Goal: Check status: Check status

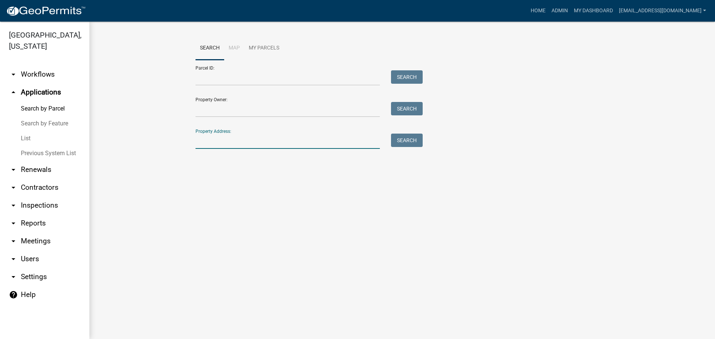
click at [215, 139] on input "Property Address:" at bounding box center [288, 141] width 184 height 15
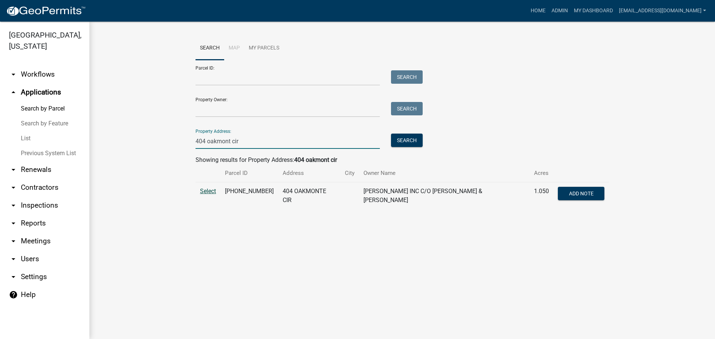
type input "404 oakmont cir"
click at [213, 194] on span "Select" at bounding box center [208, 191] width 16 height 7
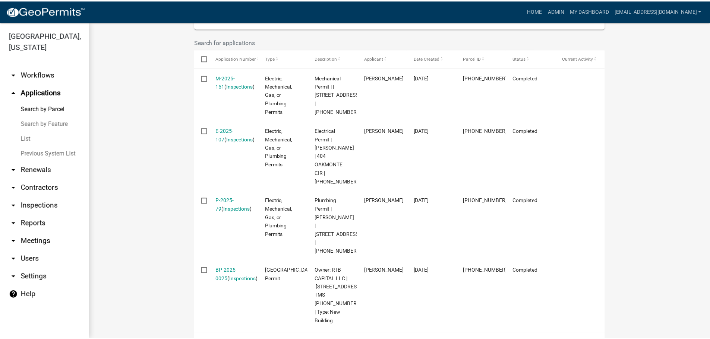
scroll to position [261, 0]
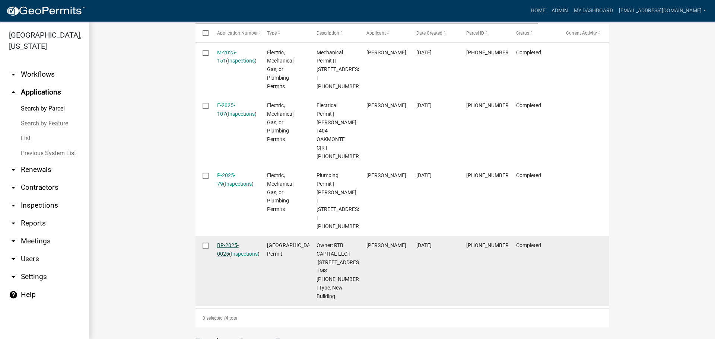
click at [231, 242] on link "BP-2025-0025" at bounding box center [228, 249] width 22 height 15
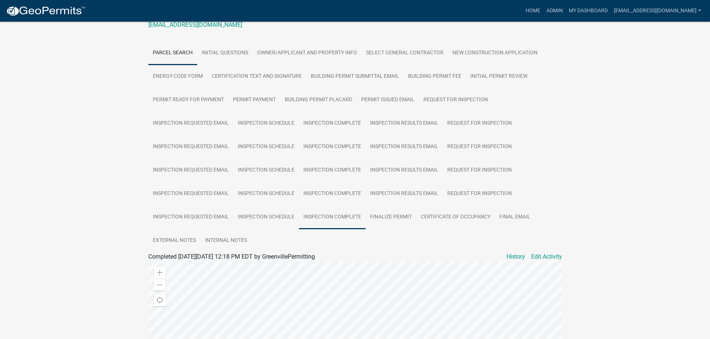
scroll to position [118, 0]
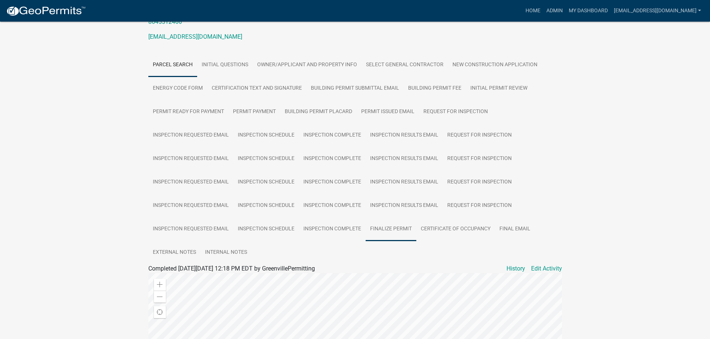
click at [391, 221] on link "Finalize Permit" at bounding box center [390, 230] width 51 height 24
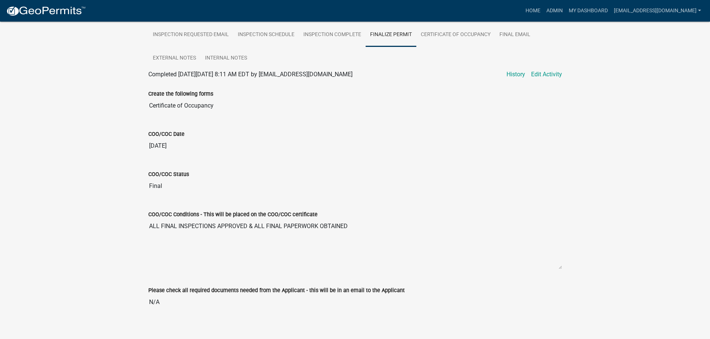
scroll to position [89, 0]
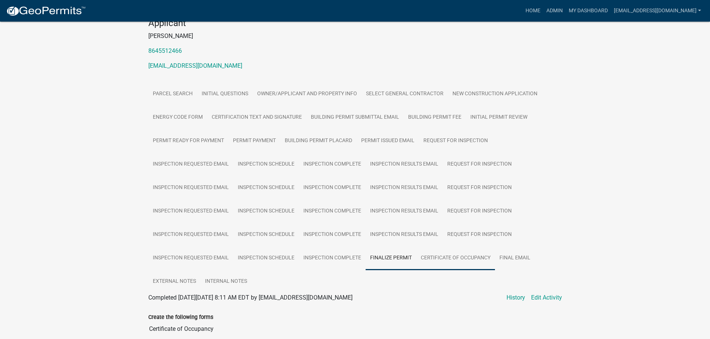
click at [468, 250] on link "Certificate of Occupancy" at bounding box center [455, 259] width 79 height 24
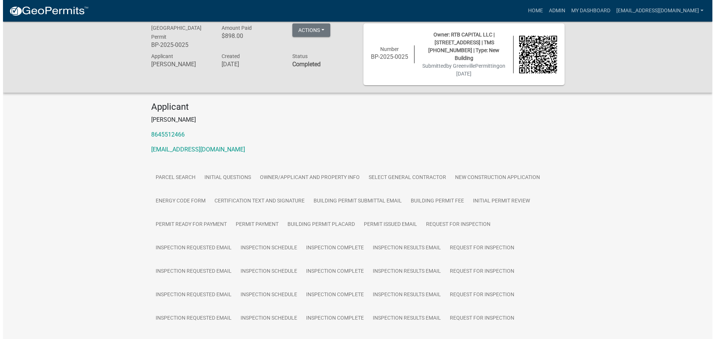
scroll to position [0, 0]
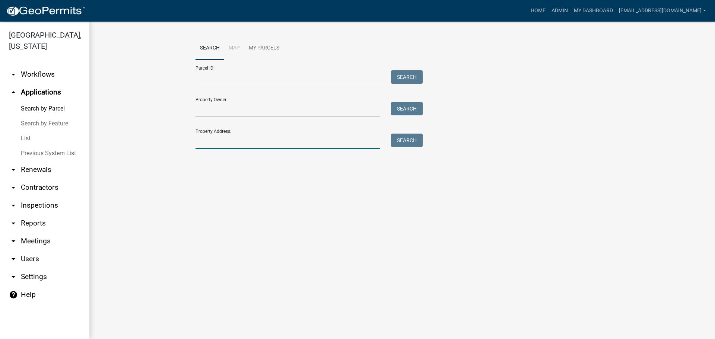
click at [223, 142] on input "Property Address:" at bounding box center [288, 141] width 184 height 15
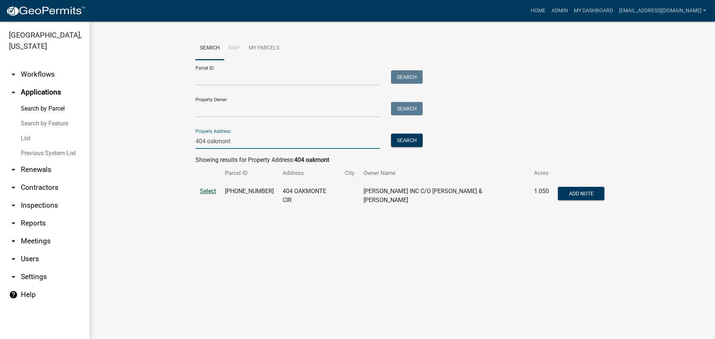
type input "404 oakmont"
click at [204, 191] on span "Select" at bounding box center [208, 191] width 16 height 7
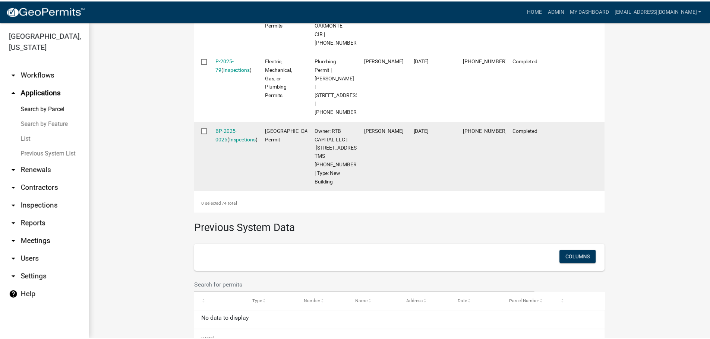
scroll to position [389, 0]
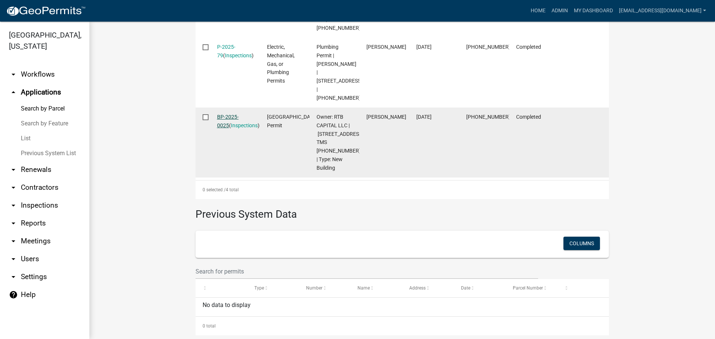
click at [235, 114] on link "BP-2025-0025" at bounding box center [228, 121] width 22 height 15
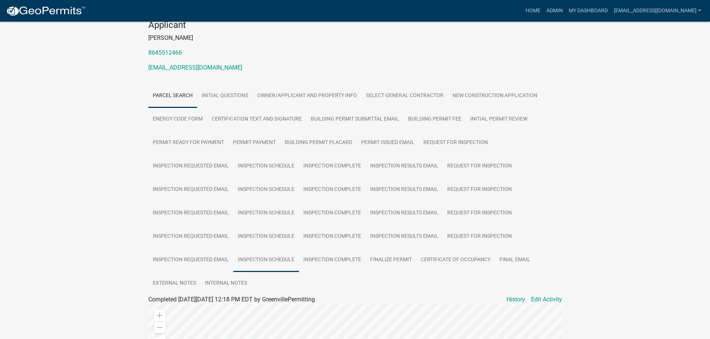
scroll to position [74, 0]
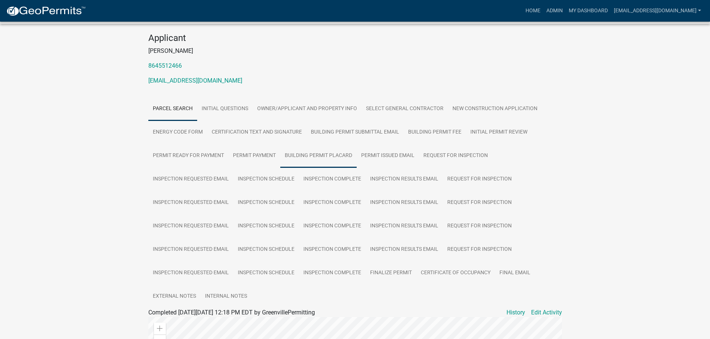
click at [323, 149] on link "Building Permit Placard" at bounding box center [318, 156] width 76 height 24
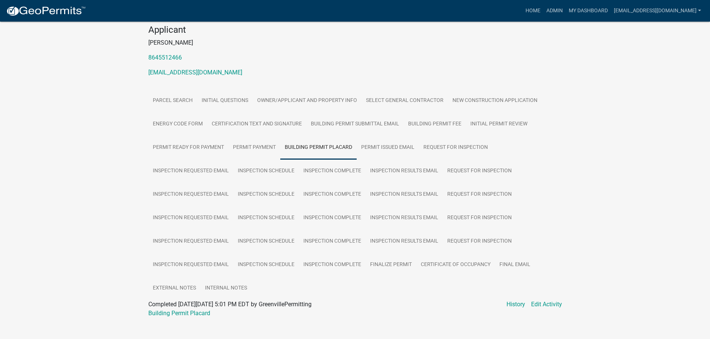
scroll to position [85, 0]
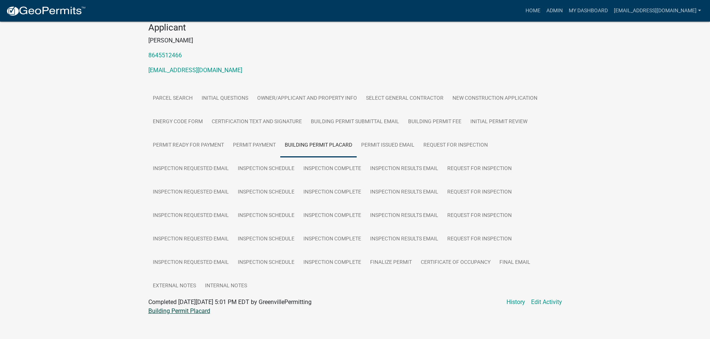
click at [191, 308] on link "Building Permit Placard" at bounding box center [179, 311] width 62 height 7
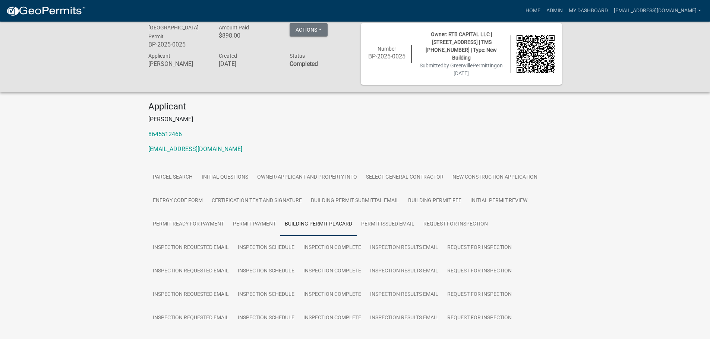
scroll to position [0, 0]
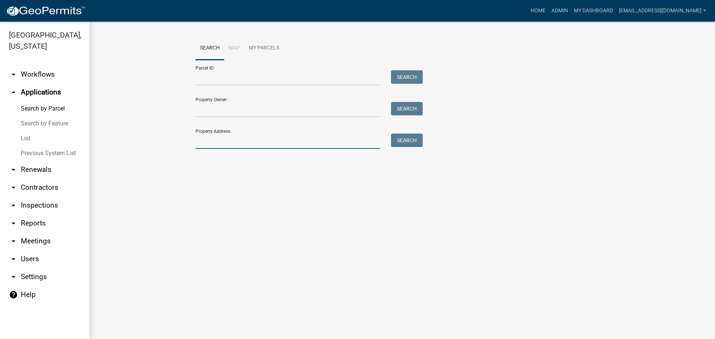
click at [213, 137] on input "Property Address:" at bounding box center [288, 141] width 184 height 15
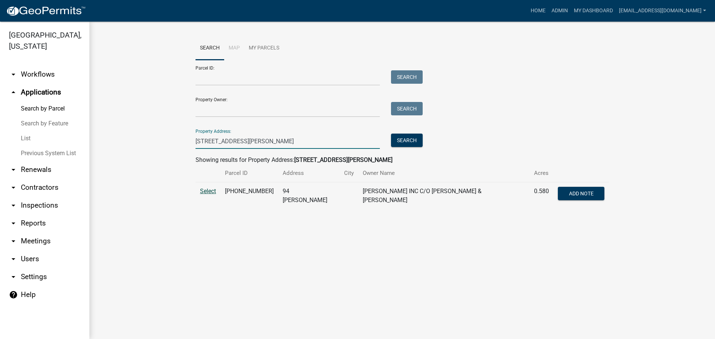
type input "94 palmer place"
click at [201, 191] on span "Select" at bounding box center [208, 191] width 16 height 7
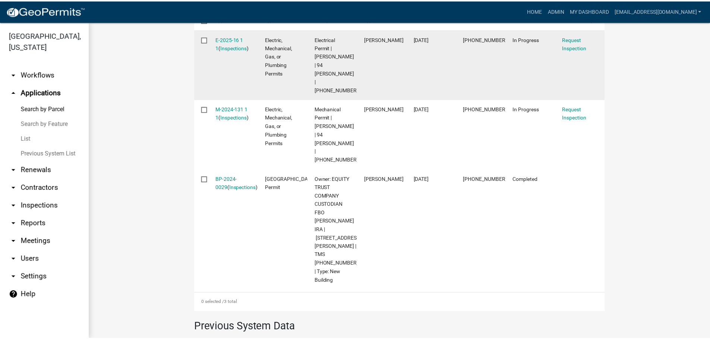
scroll to position [298, 0]
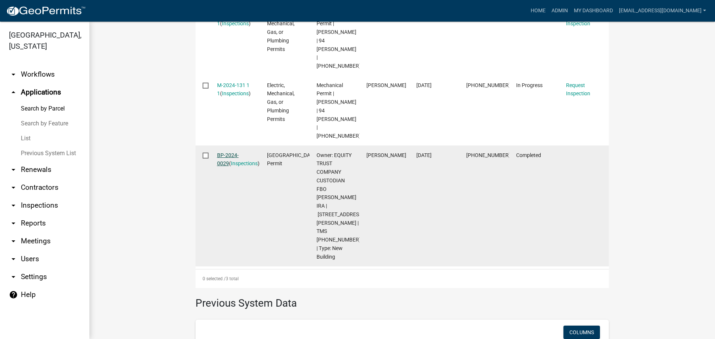
click at [235, 152] on link "BP-2024-0029" at bounding box center [228, 159] width 22 height 15
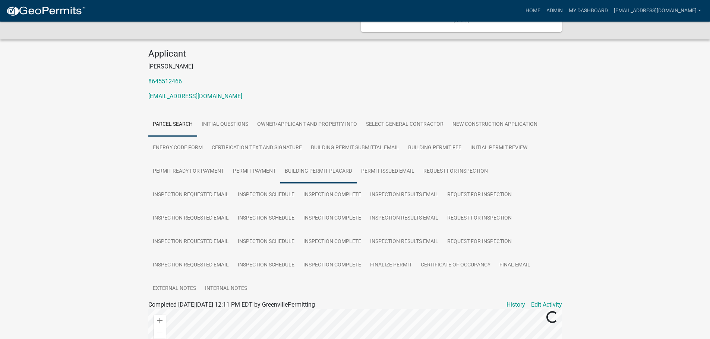
click at [331, 160] on link "Building Permit Placard" at bounding box center [318, 172] width 76 height 24
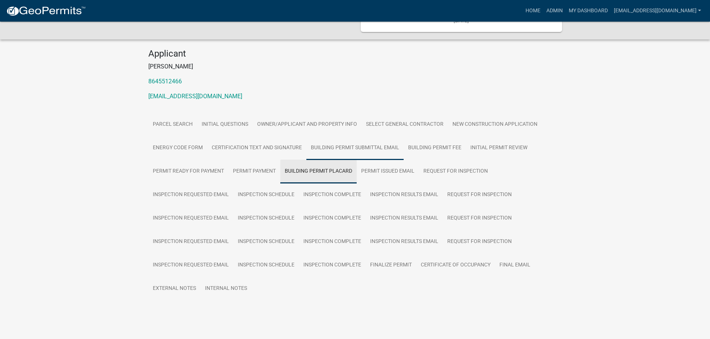
scroll to position [69, 0]
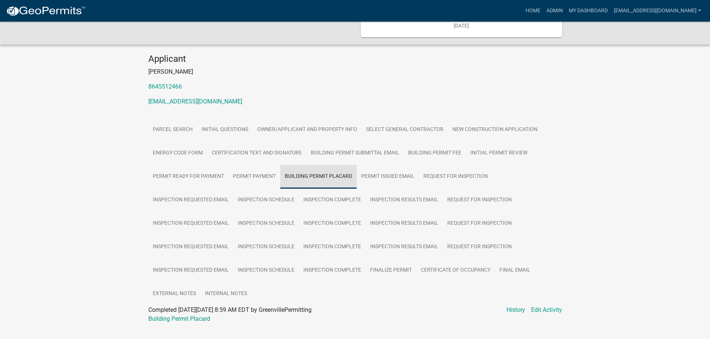
click at [313, 165] on link "Building Permit Placard" at bounding box center [318, 177] width 76 height 24
click at [178, 315] on link "Building Permit Placard" at bounding box center [179, 318] width 62 height 7
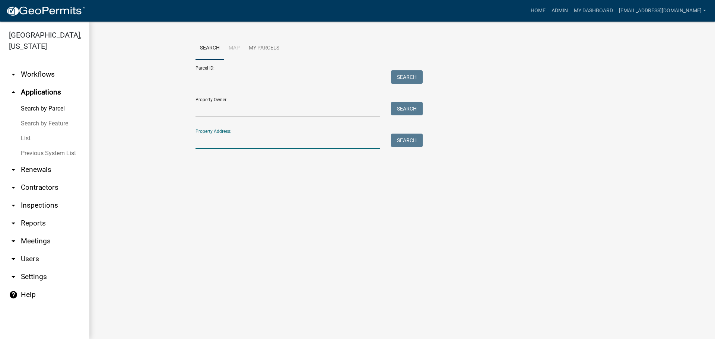
click at [267, 140] on input "Property Address:" at bounding box center [288, 141] width 184 height 15
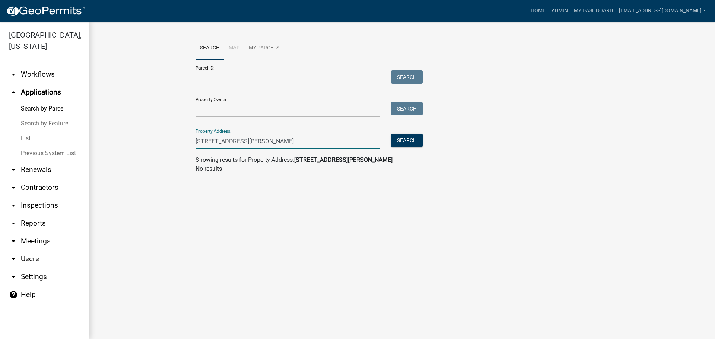
click at [202, 139] on input "84 palmer place" at bounding box center [288, 141] width 184 height 15
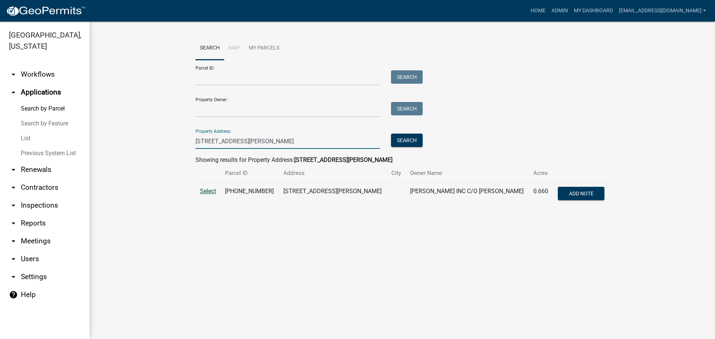
type input "86 palmer place"
click at [209, 188] on span "Select" at bounding box center [208, 191] width 16 height 7
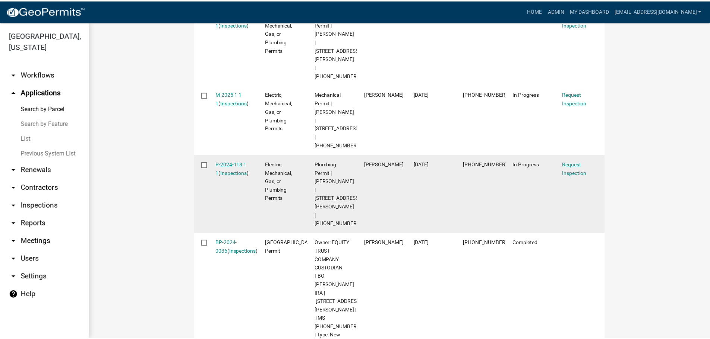
scroll to position [298, 0]
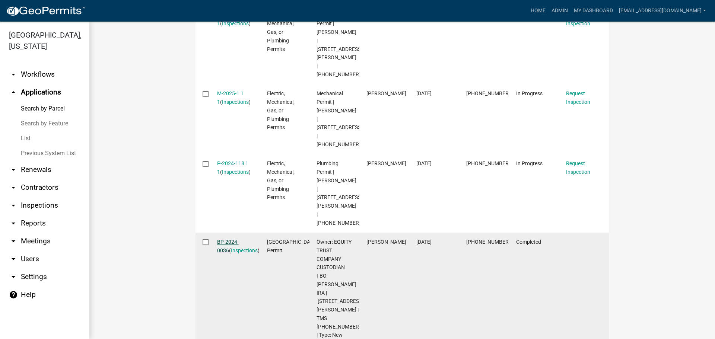
click at [228, 239] on link "BP-2024-0036" at bounding box center [228, 246] width 22 height 15
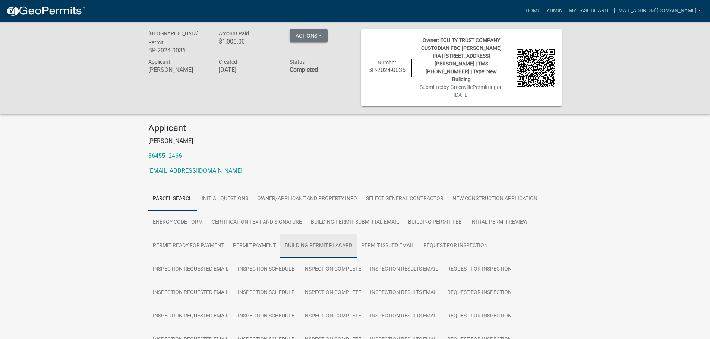
click at [329, 234] on link "Building Permit Placard" at bounding box center [318, 246] width 76 height 24
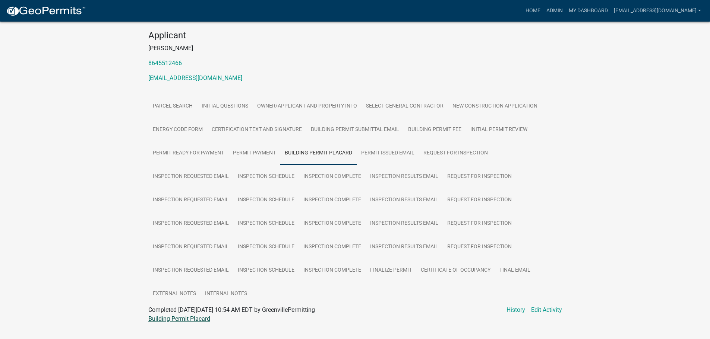
click at [192, 315] on link "Building Permit Placard" at bounding box center [179, 318] width 62 height 7
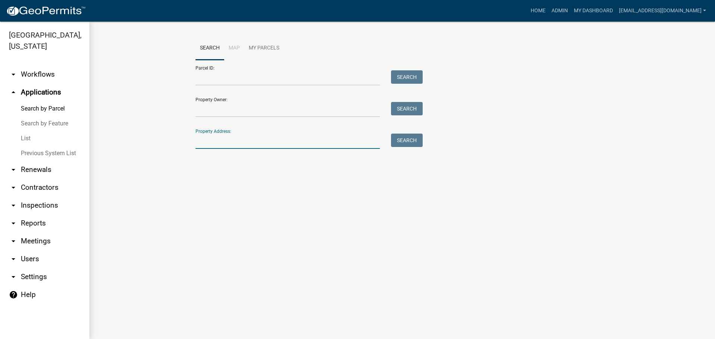
click at [279, 138] on input "Property Address:" at bounding box center [288, 141] width 184 height 15
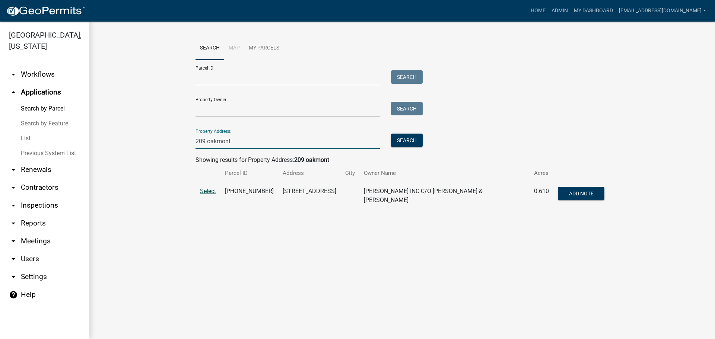
type input "209 oakmont"
click at [204, 189] on span "Select" at bounding box center [208, 191] width 16 height 7
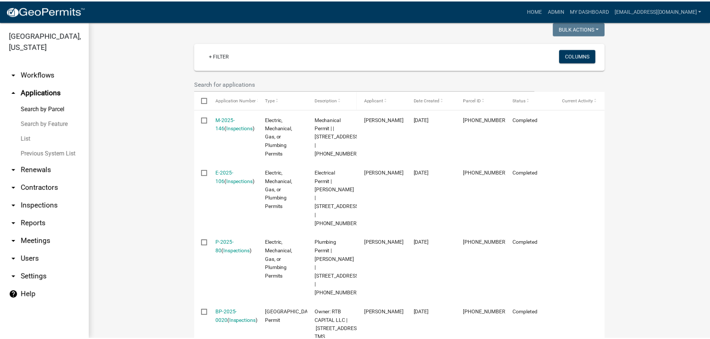
scroll to position [298, 0]
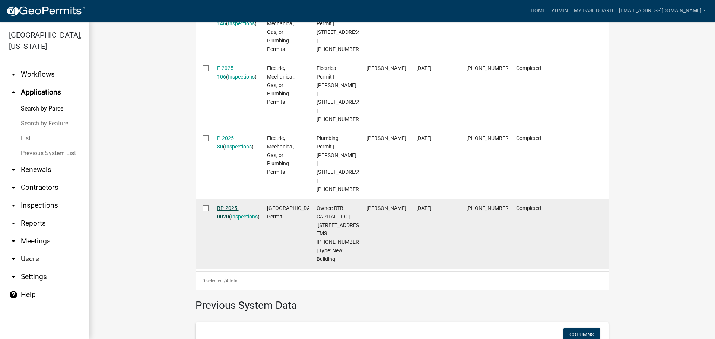
click at [225, 205] on link "BP-2025-0020" at bounding box center [228, 212] width 22 height 15
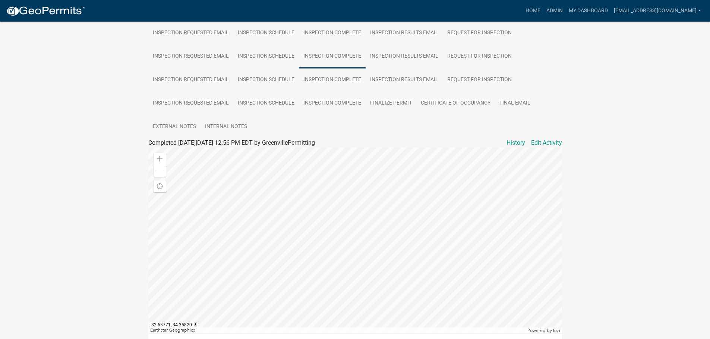
scroll to position [132, 0]
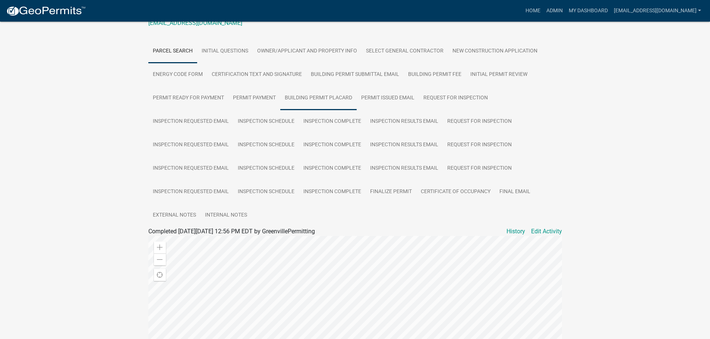
click at [330, 89] on link "Building Permit Placard" at bounding box center [318, 98] width 76 height 24
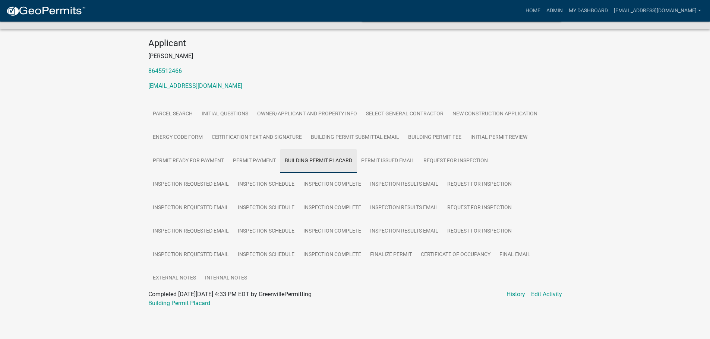
scroll to position [61, 0]
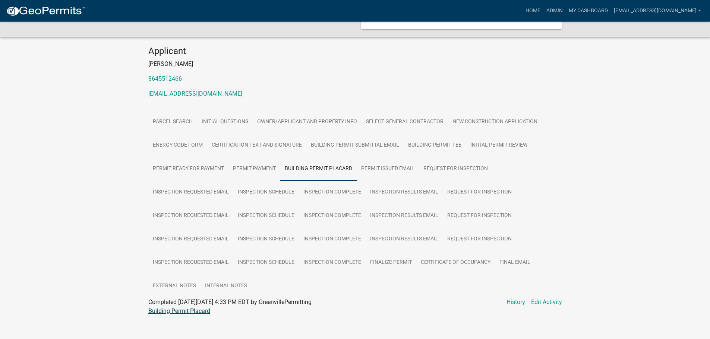
click at [197, 308] on link "Building Permit Placard" at bounding box center [179, 311] width 62 height 7
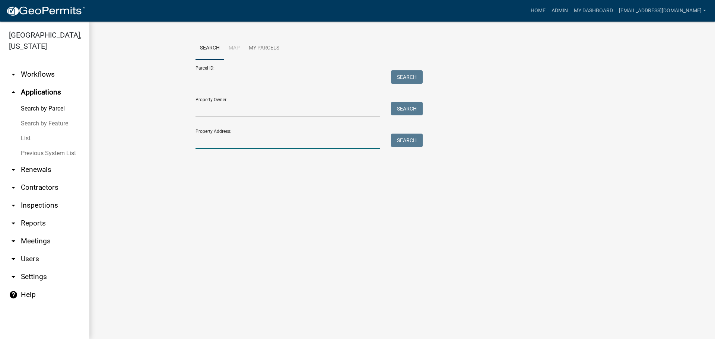
click at [277, 138] on input "Property Address:" at bounding box center [288, 141] width 184 height 15
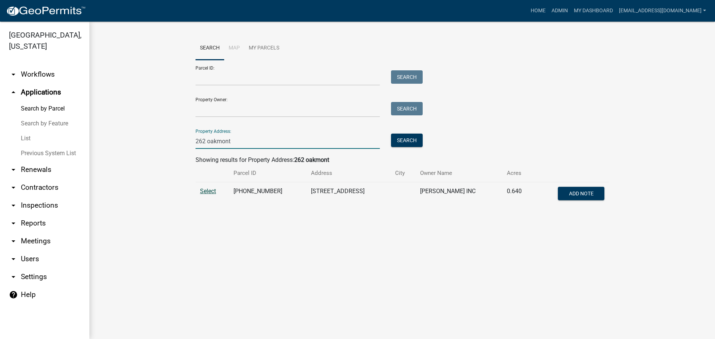
type input "262 oakmont"
click at [212, 189] on span "Select" at bounding box center [208, 191] width 16 height 7
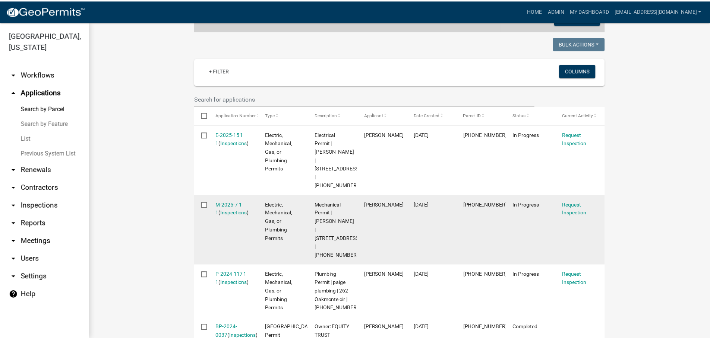
scroll to position [281, 0]
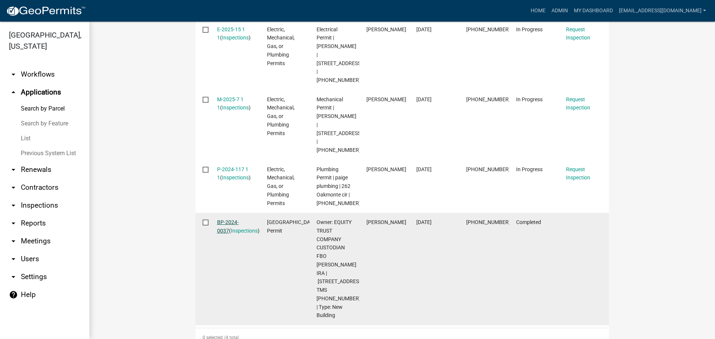
click at [221, 219] on link "BP-2024-0037" at bounding box center [228, 226] width 22 height 15
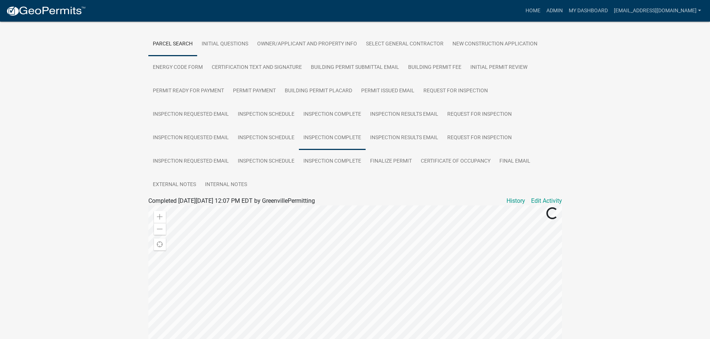
scroll to position [149, 0]
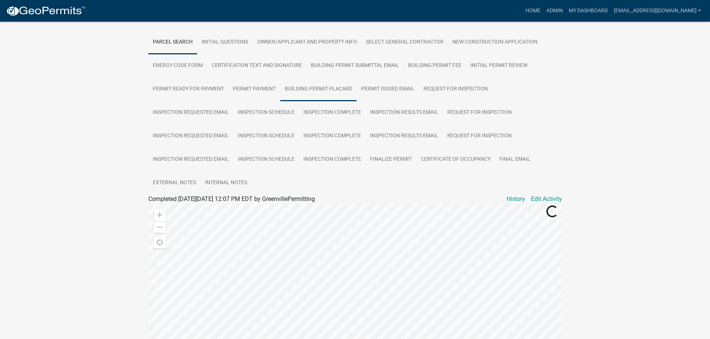
click at [318, 79] on link "Building Permit Placard" at bounding box center [318, 89] width 76 height 24
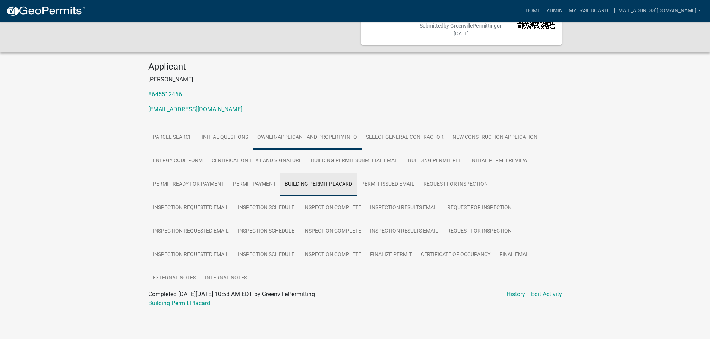
scroll to position [46, 0]
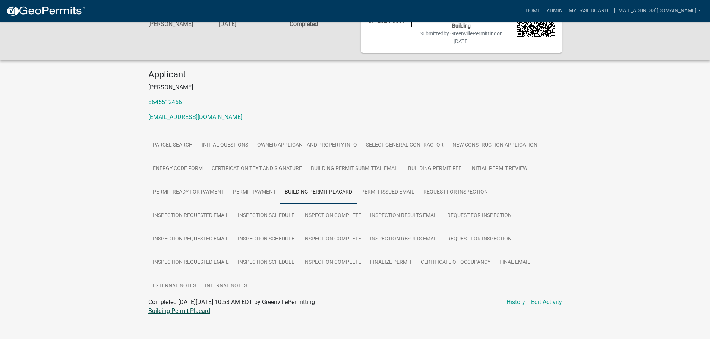
click at [191, 308] on link "Building Permit Placard" at bounding box center [179, 311] width 62 height 7
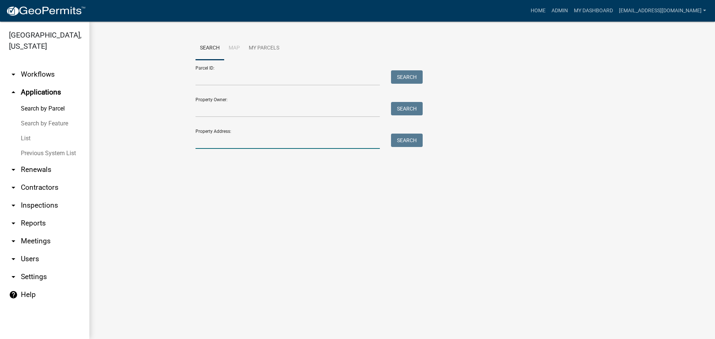
click at [253, 148] on input "Property Address:" at bounding box center [288, 141] width 184 height 15
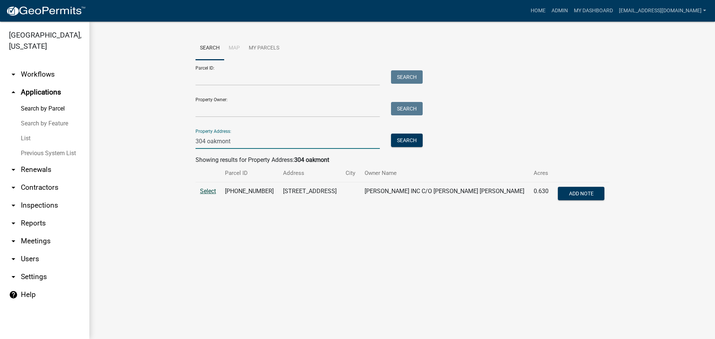
type input "304 oakmont"
click at [210, 191] on span "Select" at bounding box center [208, 191] width 16 height 7
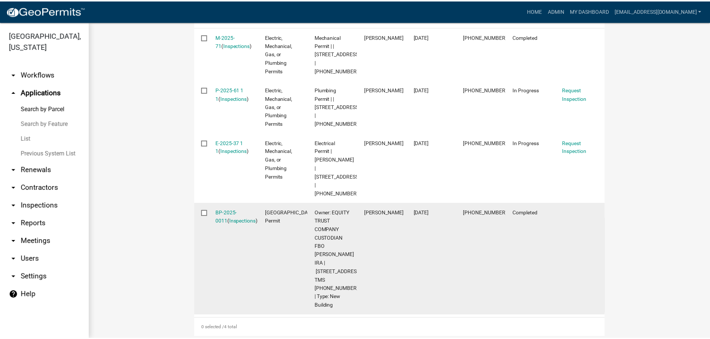
scroll to position [298, 0]
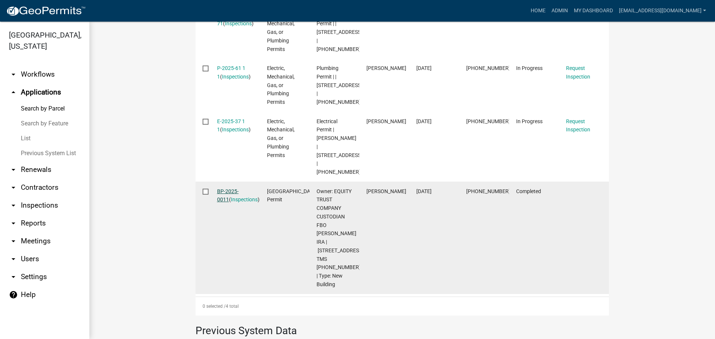
click at [237, 188] on link "BP-2025-0011" at bounding box center [228, 195] width 22 height 15
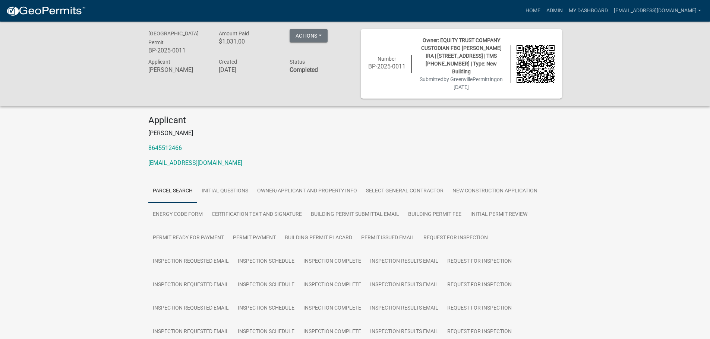
scroll to position [149, 0]
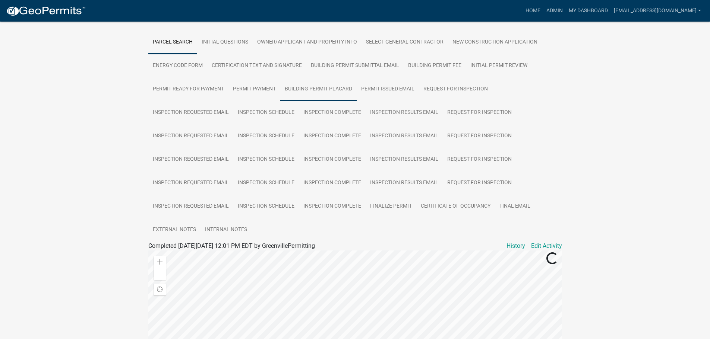
click at [335, 79] on link "Building Permit Placard" at bounding box center [318, 89] width 76 height 24
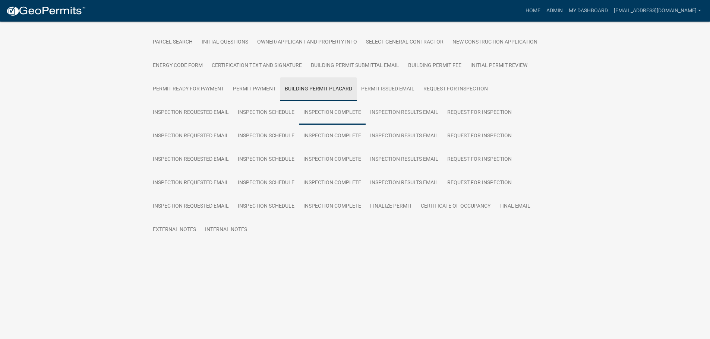
scroll to position [93, 0]
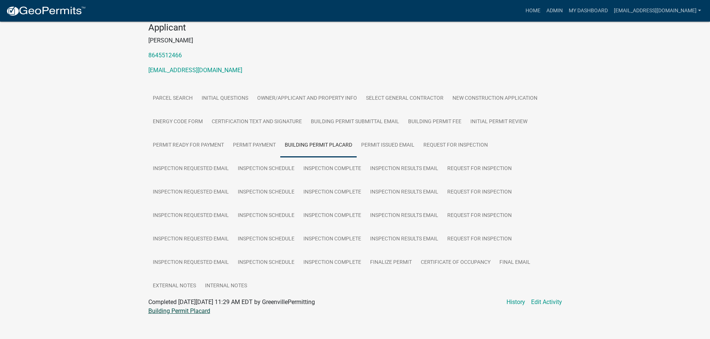
click at [181, 308] on link "Building Permit Placard" at bounding box center [179, 311] width 62 height 7
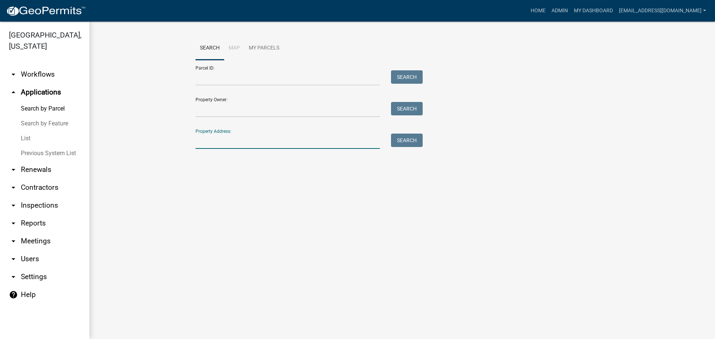
click at [230, 142] on input "Property Address:" at bounding box center [288, 141] width 184 height 15
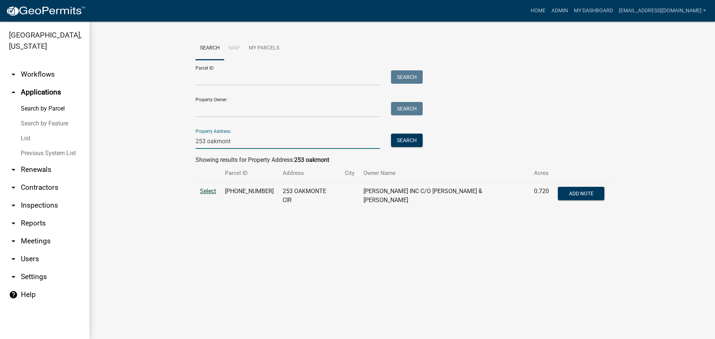
type input "253 oakmont"
click at [204, 191] on span "Select" at bounding box center [208, 191] width 16 height 7
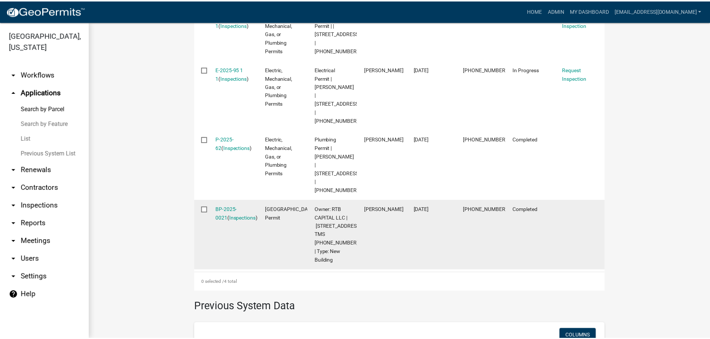
scroll to position [298, 0]
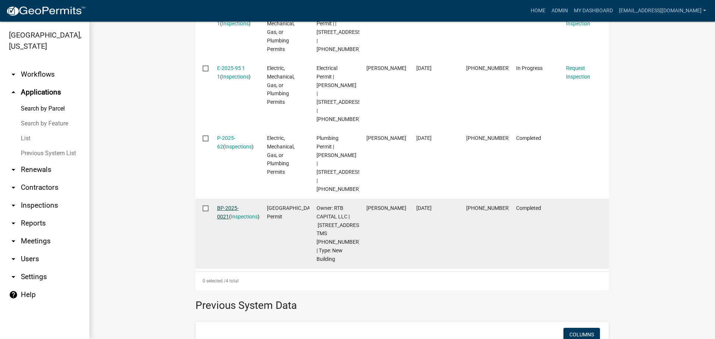
click at [237, 205] on link "BP-2025-0021" at bounding box center [228, 212] width 22 height 15
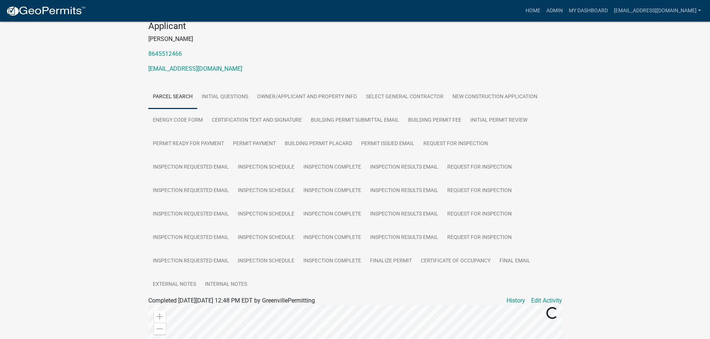
scroll to position [112, 0]
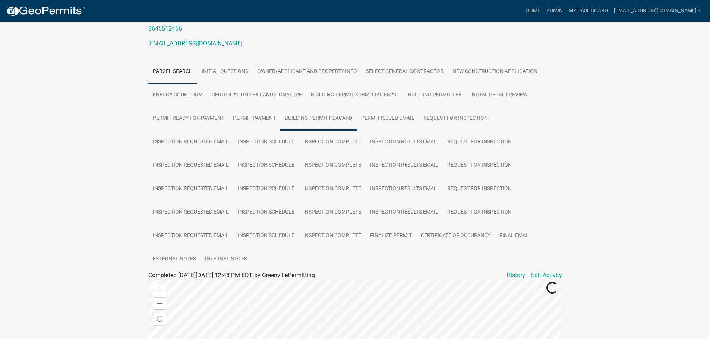
click at [332, 109] on link "Building Permit Placard" at bounding box center [318, 119] width 76 height 24
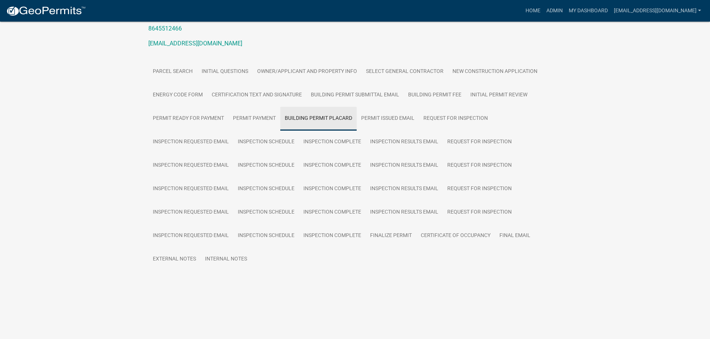
scroll to position [85, 0]
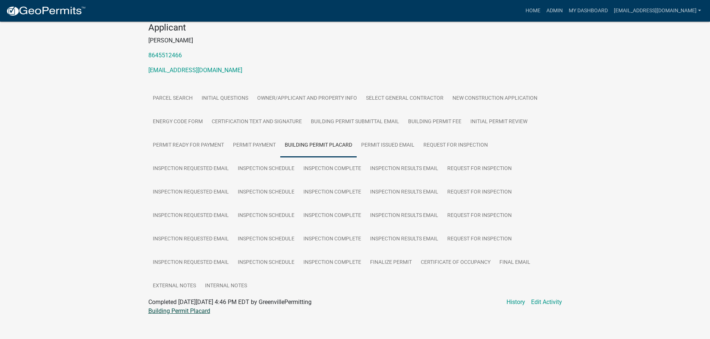
click at [193, 308] on link "Building Permit Placard" at bounding box center [179, 311] width 62 height 7
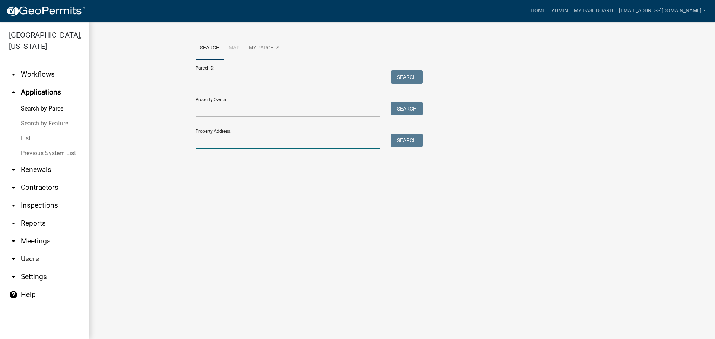
click at [270, 141] on input "Property Address:" at bounding box center [288, 141] width 184 height 15
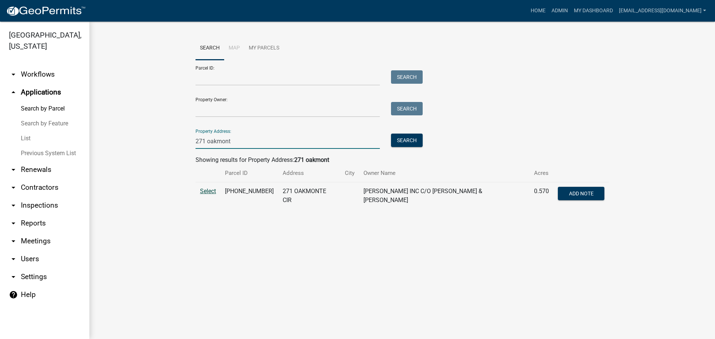
type input "271 oakmont"
click at [211, 190] on span "Select" at bounding box center [208, 191] width 16 height 7
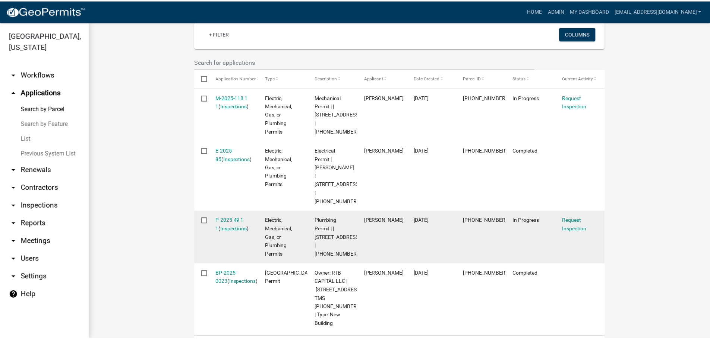
scroll to position [335, 0]
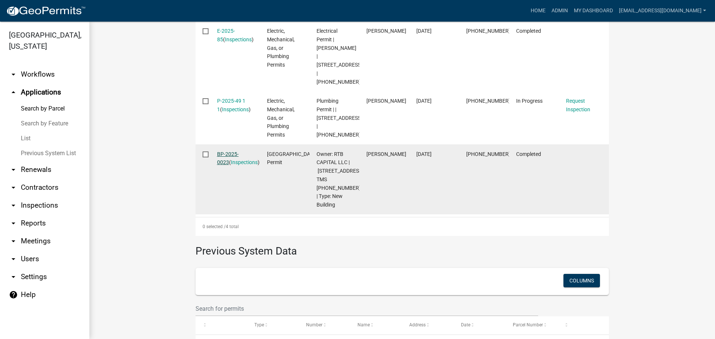
click at [238, 151] on link "BP-2025-0023" at bounding box center [228, 158] width 22 height 15
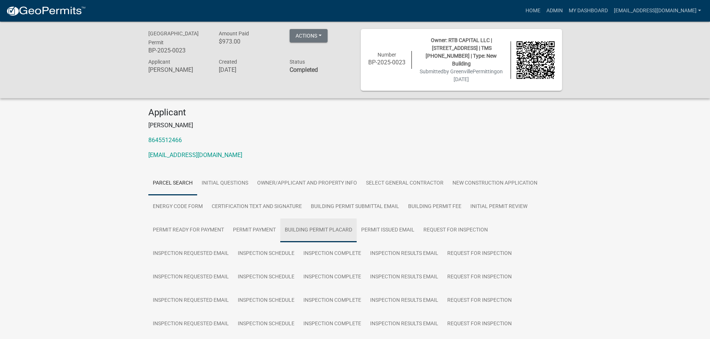
click at [314, 221] on link "Building Permit Placard" at bounding box center [318, 231] width 76 height 24
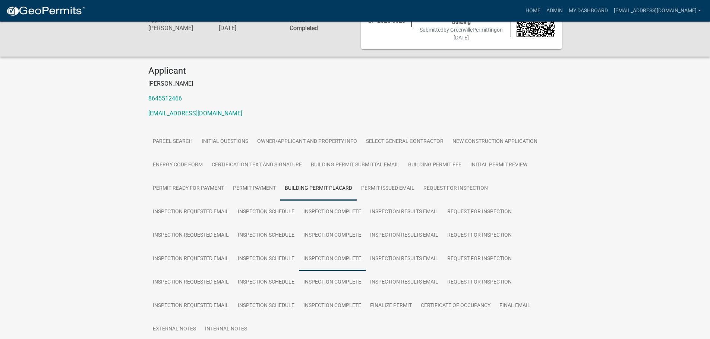
scroll to position [85, 0]
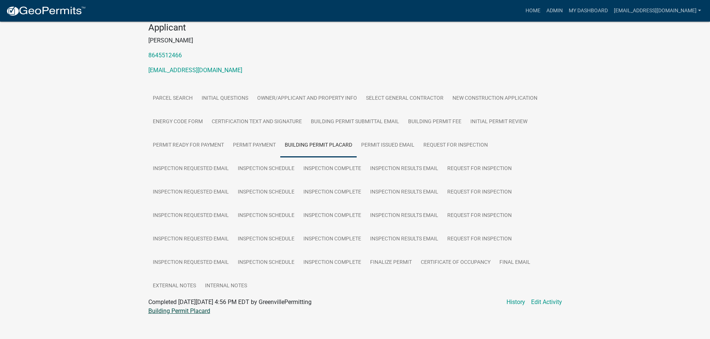
click at [196, 308] on link "Building Permit Placard" at bounding box center [179, 311] width 62 height 7
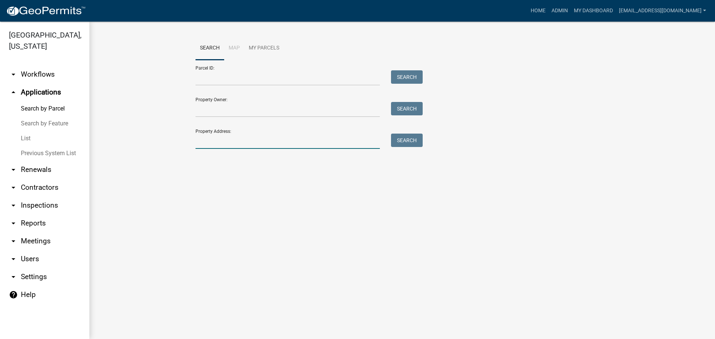
click at [332, 137] on input "Property Address:" at bounding box center [288, 141] width 184 height 15
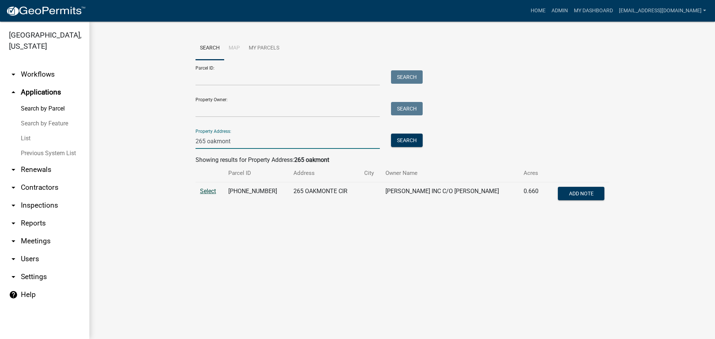
type input "265 oakmont"
click at [206, 195] on span "Select" at bounding box center [208, 191] width 16 height 7
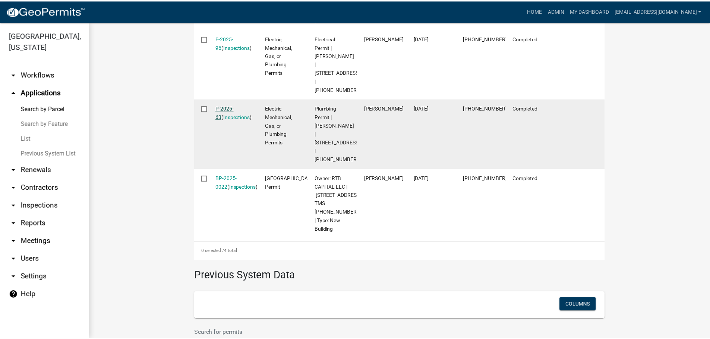
scroll to position [372, 0]
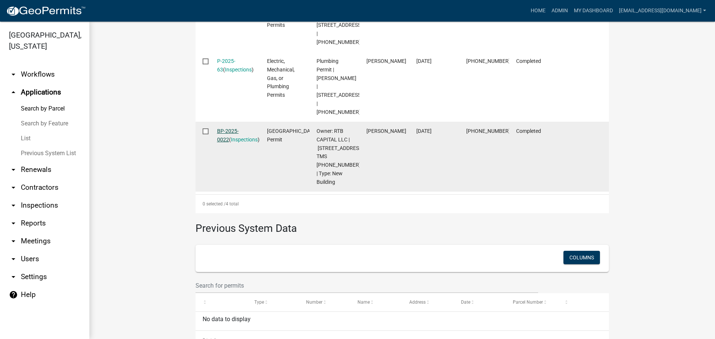
click at [239, 128] on link "BP-2025-0022" at bounding box center [228, 135] width 22 height 15
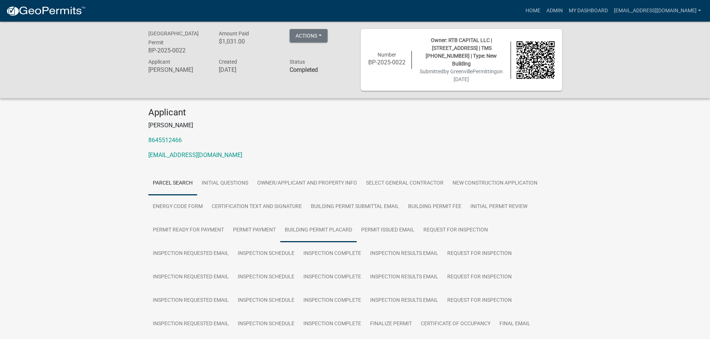
click at [329, 221] on link "Building Permit Placard" at bounding box center [318, 231] width 76 height 24
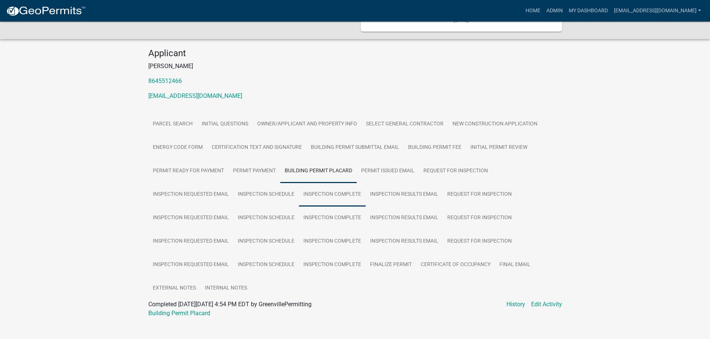
scroll to position [61, 0]
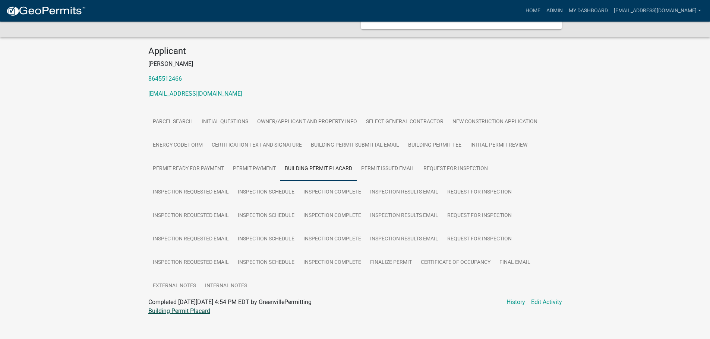
click at [194, 308] on link "Building Permit Placard" at bounding box center [179, 311] width 62 height 7
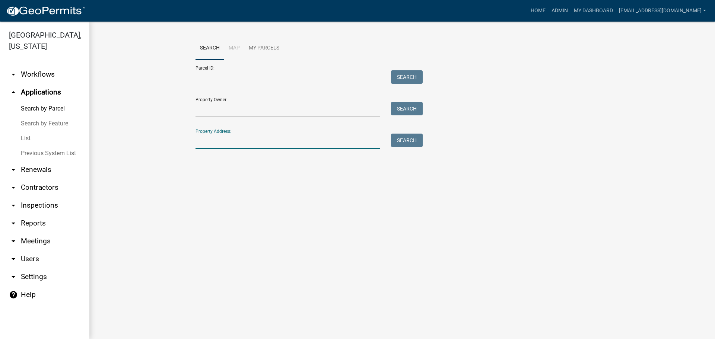
click at [266, 142] on input "Property Address:" at bounding box center [288, 141] width 184 height 15
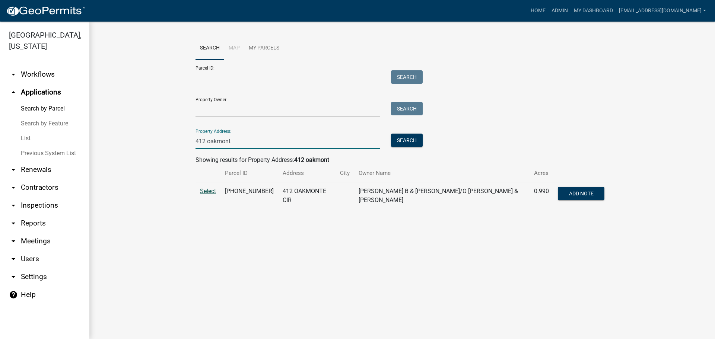
type input "412 oakmont"
click at [202, 188] on span "Select" at bounding box center [208, 191] width 16 height 7
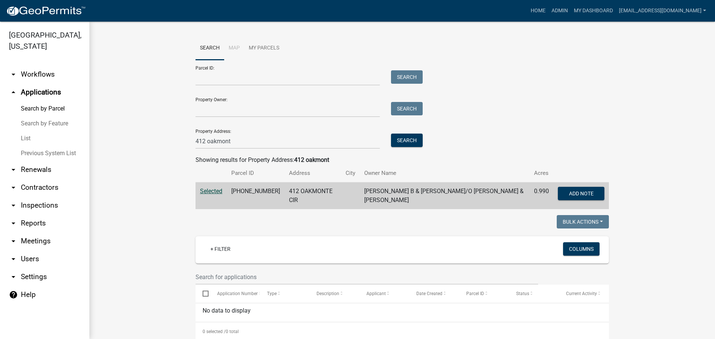
click at [210, 191] on span "Selected" at bounding box center [211, 191] width 22 height 7
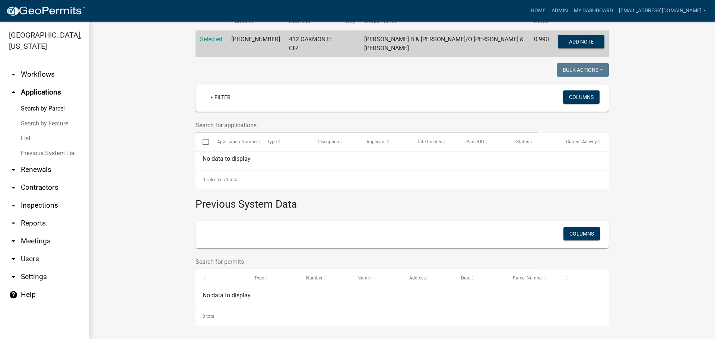
scroll to position [153, 0]
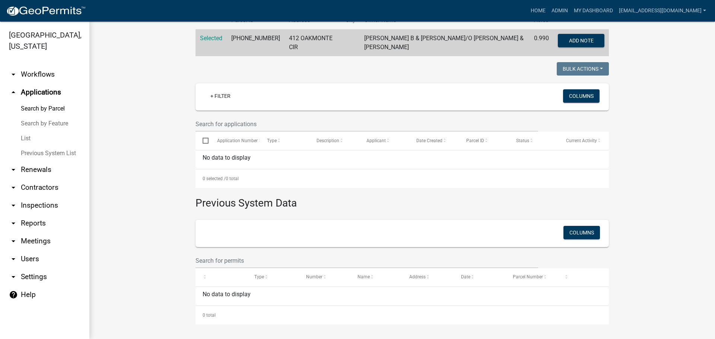
click at [22, 137] on link "List" at bounding box center [44, 138] width 89 height 15
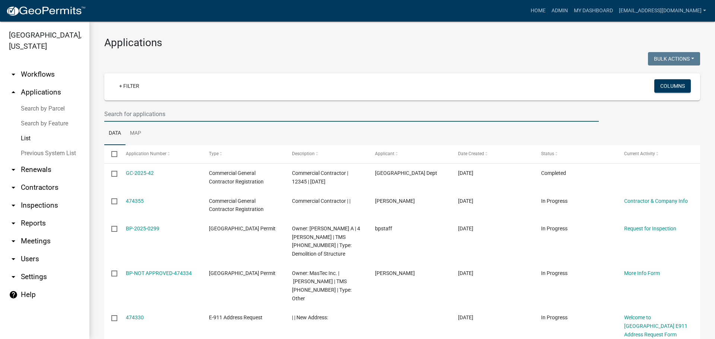
click at [184, 108] on input "text" at bounding box center [351, 114] width 495 height 15
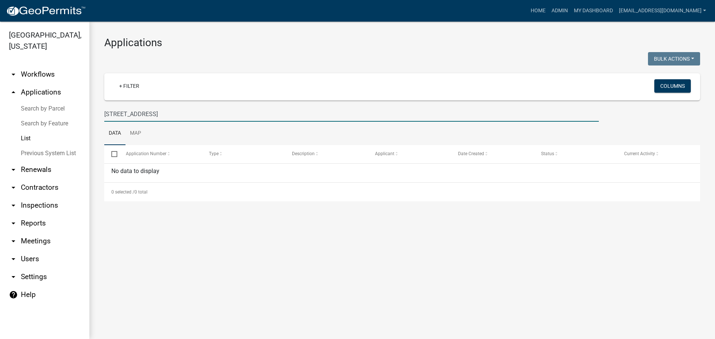
type input "412 oakmont circle"
click at [47, 93] on link "arrow_drop_up Applications" at bounding box center [44, 92] width 89 height 18
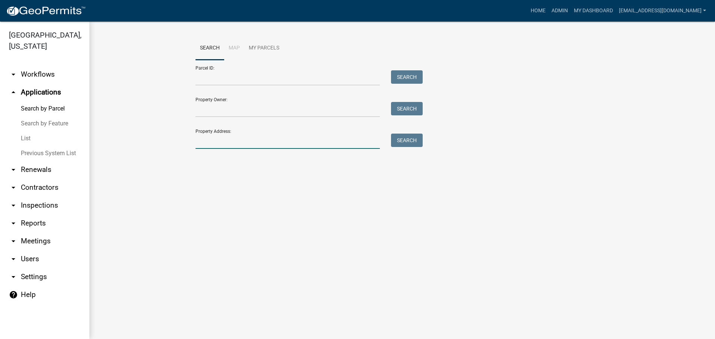
click at [229, 141] on input "Property Address:" at bounding box center [288, 141] width 184 height 15
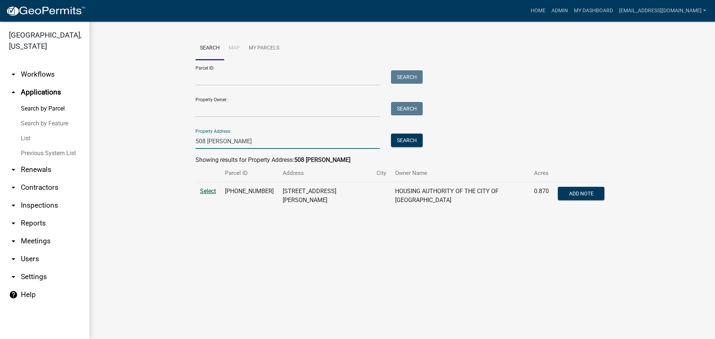
type input "508 Haigler"
click at [211, 190] on span "Select" at bounding box center [208, 191] width 16 height 7
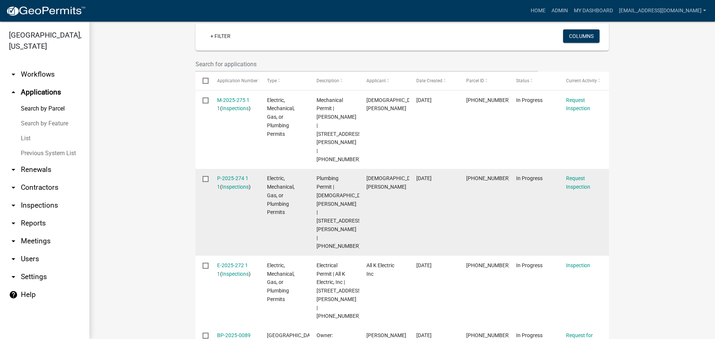
scroll to position [223, 0]
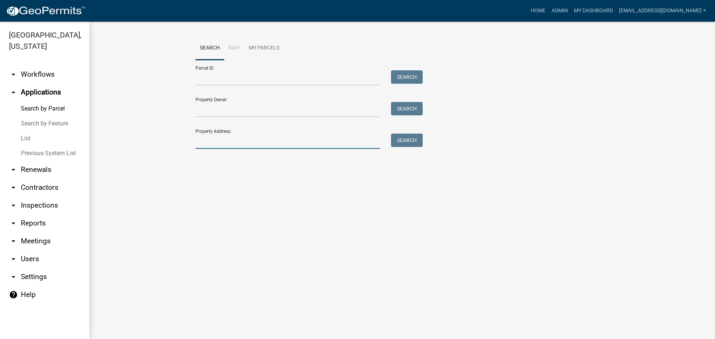
click at [230, 140] on input "Property Address:" at bounding box center [288, 141] width 184 height 15
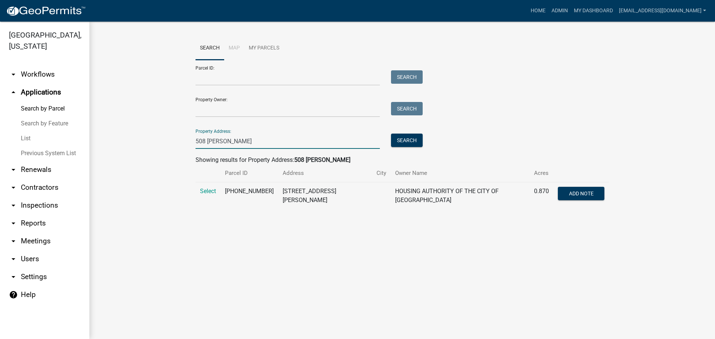
drag, startPoint x: 232, startPoint y: 143, endPoint x: 167, endPoint y: 143, distance: 64.4
click at [167, 143] on wm-workflow-application-search-view "Search Map My Parcels Parcel ID: Search Property Owner: Search Property Address…" at bounding box center [402, 126] width 596 height 179
type input "[PERSON_NAME]"
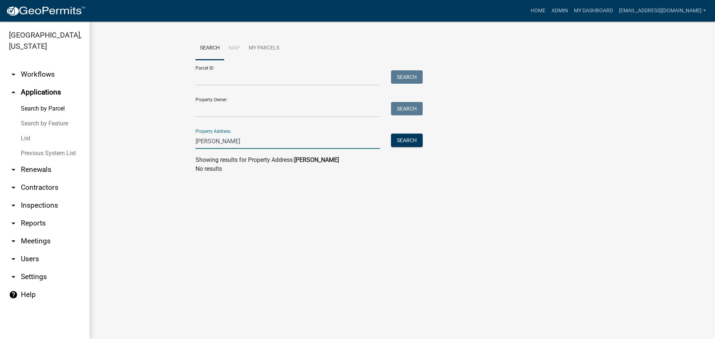
drag, startPoint x: 203, startPoint y: 140, endPoint x: 184, endPoint y: 139, distance: 18.7
click at [185, 140] on wm-workflow-application-search-view "Search Map My Parcels Parcel ID: Search Property Owner: Search Property Address…" at bounding box center [402, 108] width 596 height 143
click at [201, 108] on input "Property Owner:" at bounding box center [288, 109] width 184 height 15
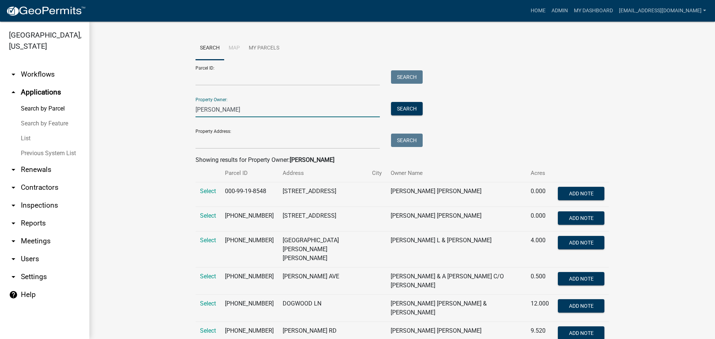
click at [196, 109] on input "[PERSON_NAME]" at bounding box center [288, 109] width 184 height 15
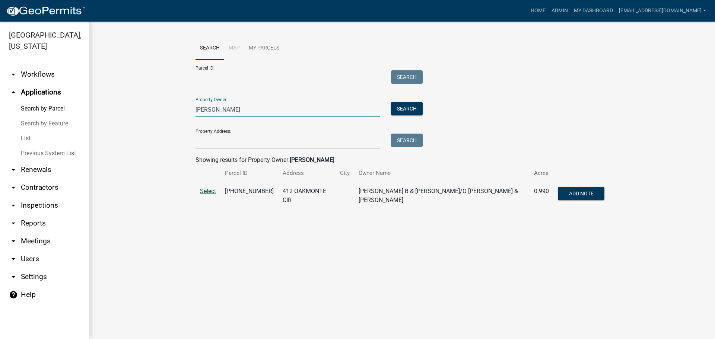
click at [203, 193] on span "Select" at bounding box center [208, 191] width 16 height 7
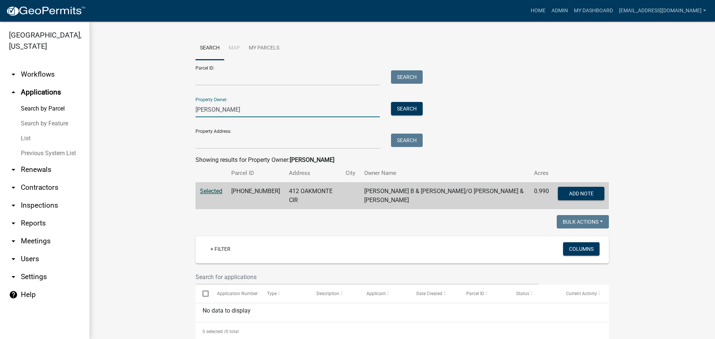
drag, startPoint x: 212, startPoint y: 110, endPoint x: 186, endPoint y: 108, distance: 25.8
click at [186, 108] on wm-workflow-application-search-view "Search Map My Parcels Parcel ID: Search Property Owner: [PERSON_NAME] Search Pr…" at bounding box center [402, 257] width 596 height 441
click at [202, 110] on input "Mathew Dean" at bounding box center [288, 109] width 184 height 15
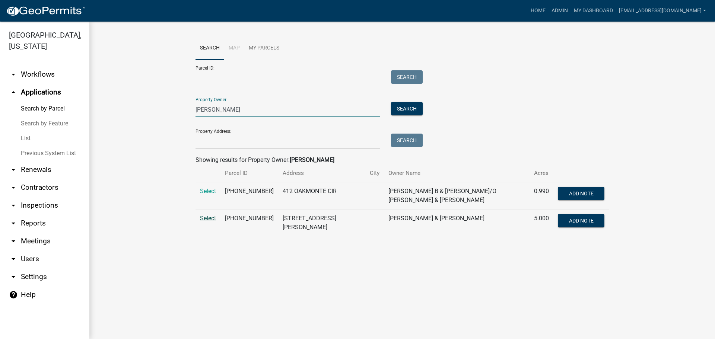
type input "Matthew Dean"
click at [207, 219] on span "Select" at bounding box center [208, 218] width 16 height 7
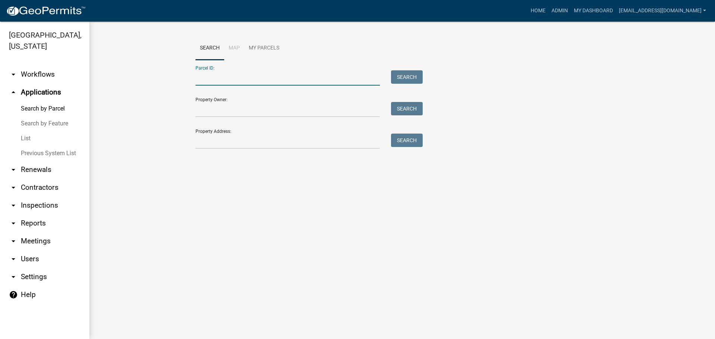
click at [212, 79] on input "Parcel ID:" at bounding box center [288, 77] width 184 height 15
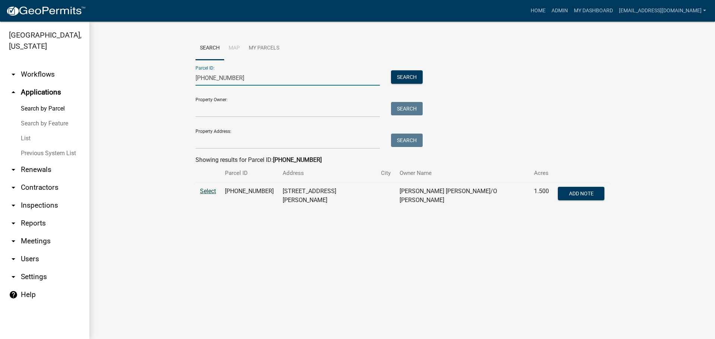
type input "101-00-00-031"
click at [205, 188] on span "Select" at bounding box center [208, 191] width 16 height 7
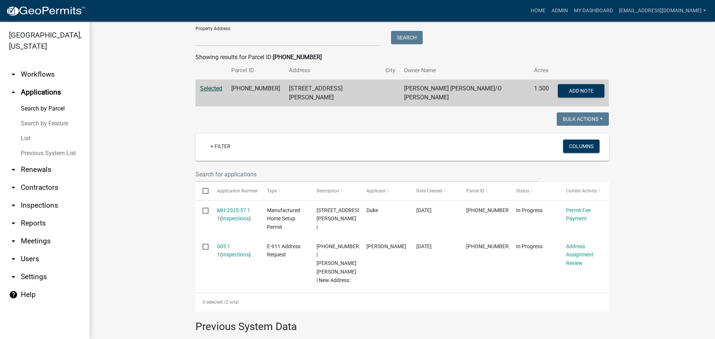
scroll to position [112, 0]
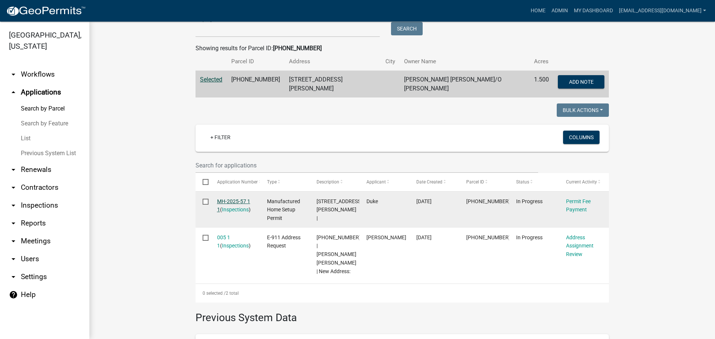
click at [231, 199] on link "MH-2025-57 1 1" at bounding box center [233, 206] width 33 height 15
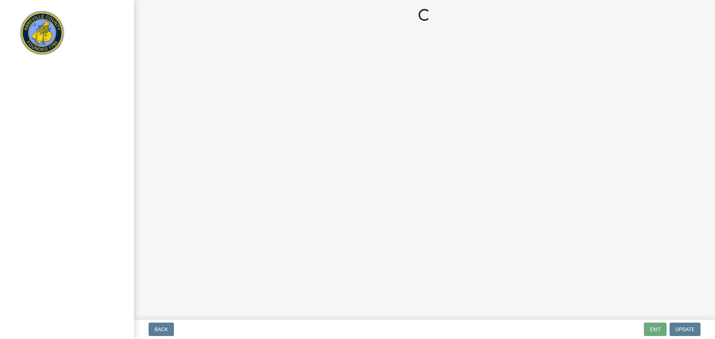
select select "3: 3"
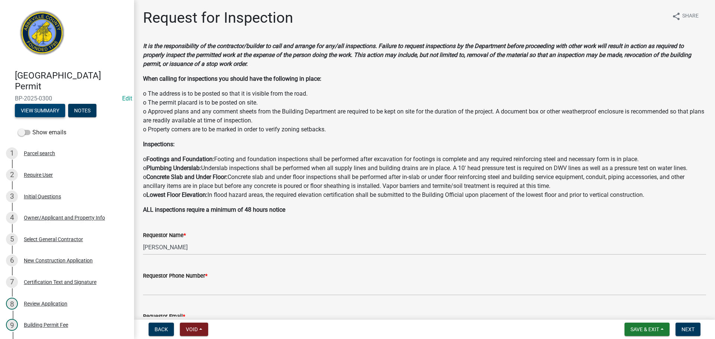
click at [38, 110] on button "View Summary" at bounding box center [40, 110] width 50 height 13
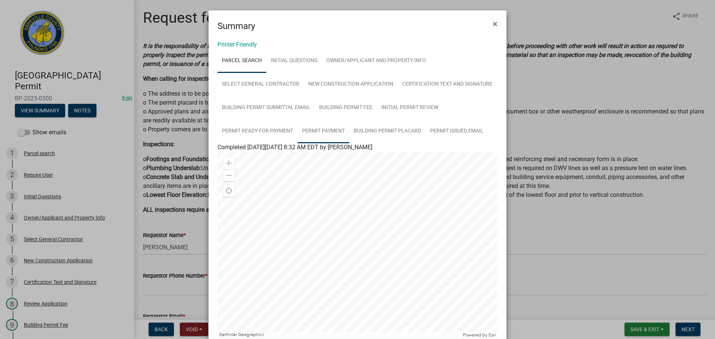
click at [331, 129] on link "Permit Payment" at bounding box center [324, 132] width 52 height 24
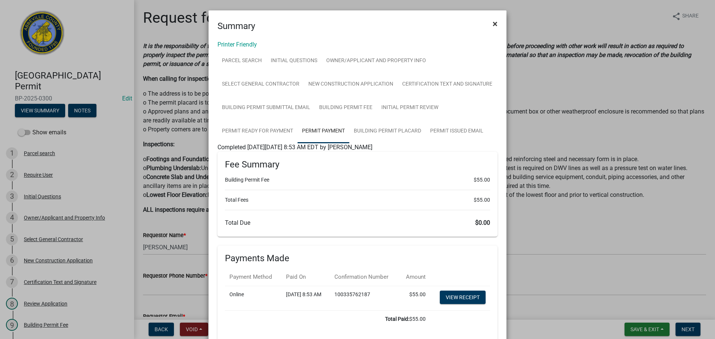
click at [493, 22] on span "×" at bounding box center [495, 24] width 5 height 10
